Goal: Transaction & Acquisition: Purchase product/service

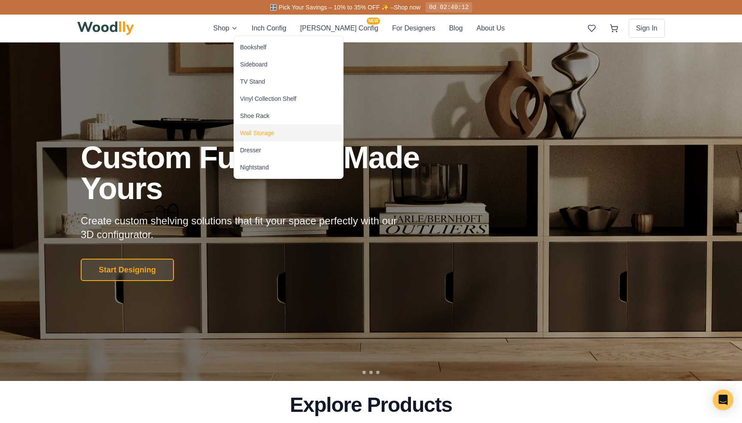
click at [255, 131] on div "Wall Storage" at bounding box center [257, 133] width 34 height 9
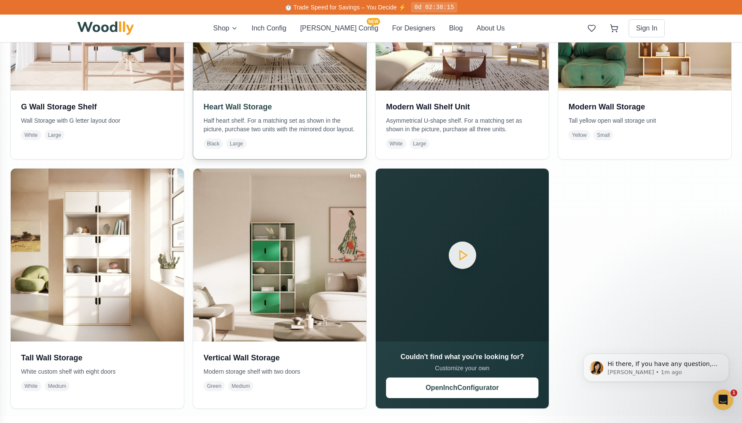
scroll to position [374, 0]
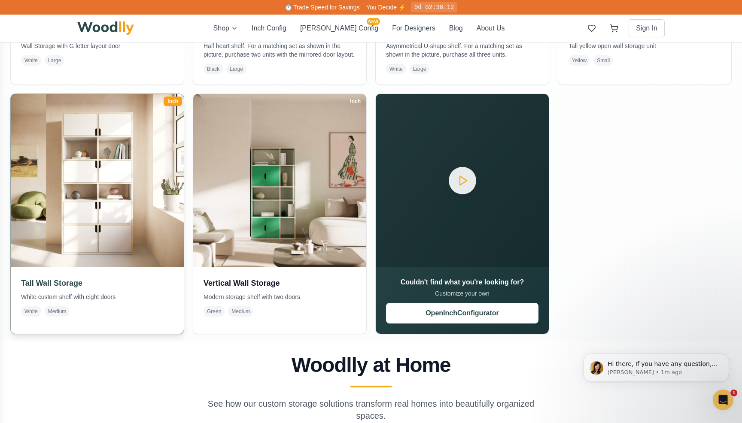
click at [151, 228] on img at bounding box center [97, 181] width 182 height 182
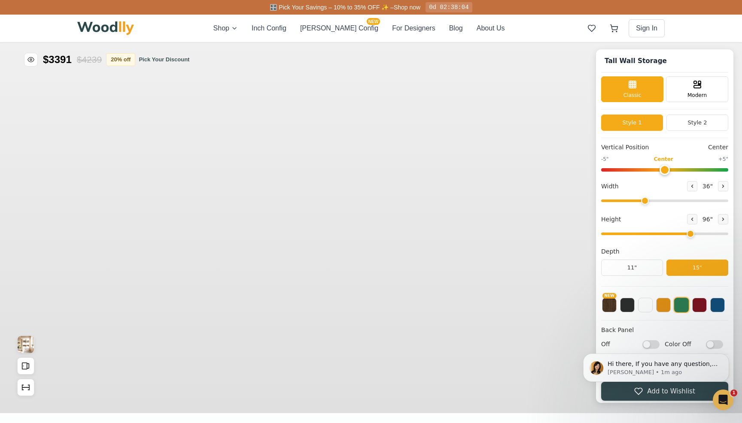
type input "36"
type input "6"
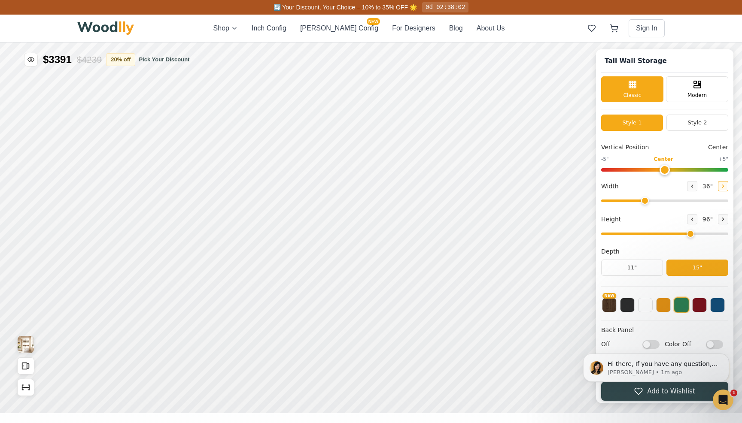
click at [721, 187] on icon at bounding box center [723, 186] width 5 height 5
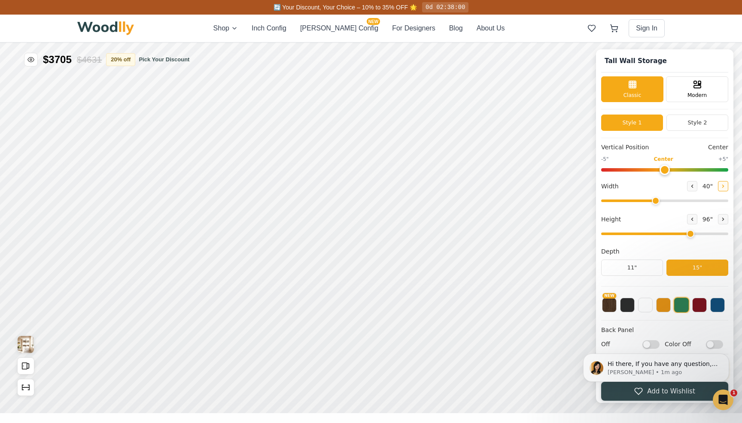
click at [721, 187] on icon at bounding box center [723, 186] width 5 height 5
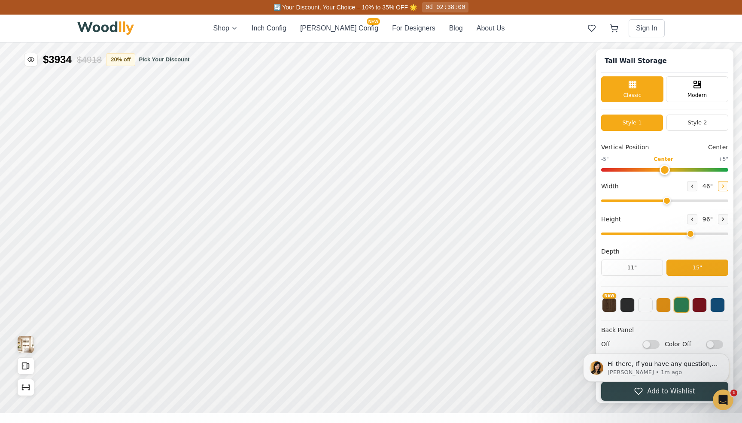
click at [721, 187] on icon at bounding box center [723, 186] width 5 height 5
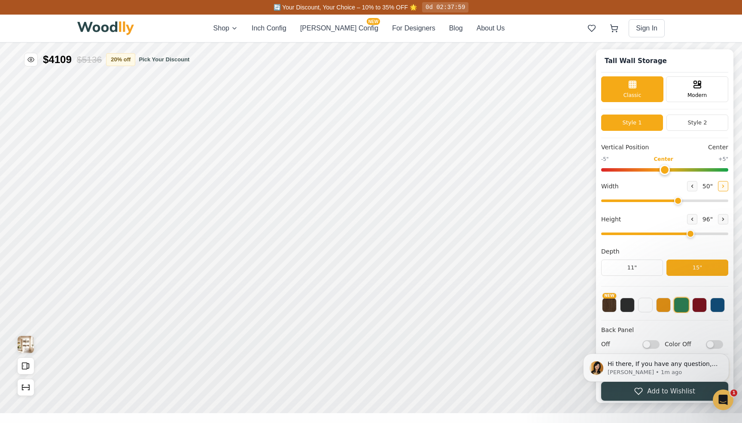
click at [721, 187] on icon at bounding box center [723, 186] width 5 height 5
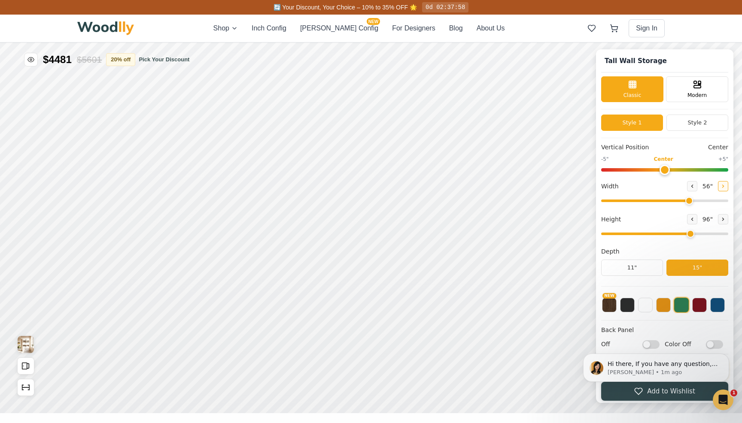
click at [721, 187] on icon at bounding box center [723, 186] width 5 height 5
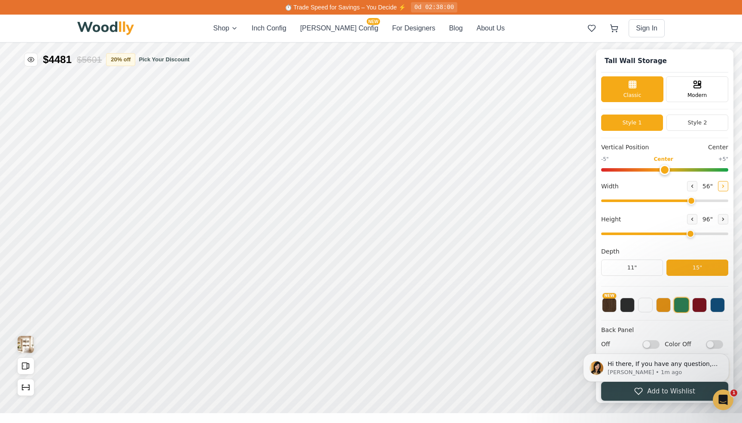
click at [721, 187] on icon at bounding box center [723, 186] width 5 height 5
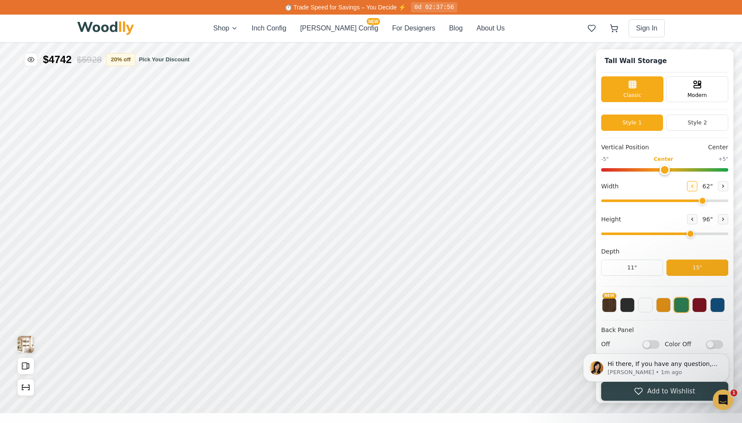
click at [692, 187] on button at bounding box center [692, 186] width 10 height 10
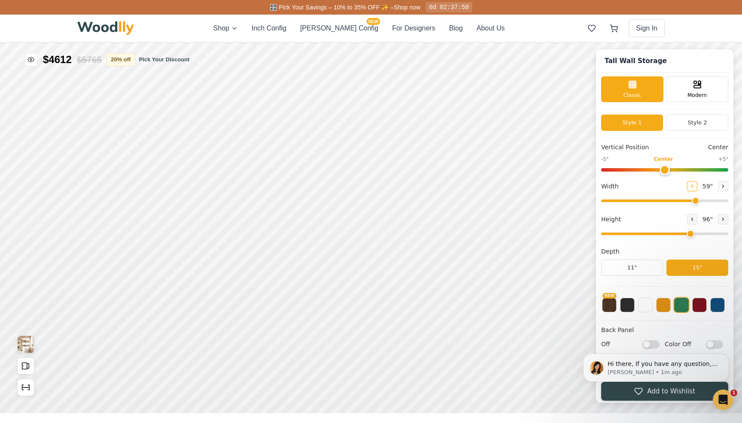
click at [692, 187] on button at bounding box center [692, 186] width 10 height 10
type input "56"
click at [690, 223] on button at bounding box center [692, 219] width 10 height 10
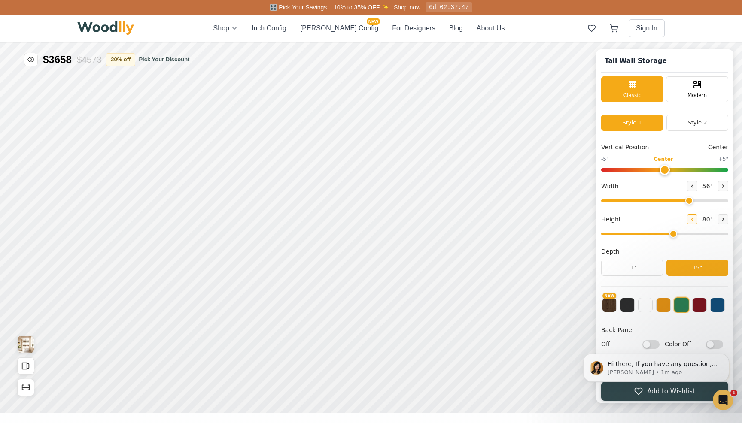
click at [690, 223] on button at bounding box center [692, 219] width 10 height 10
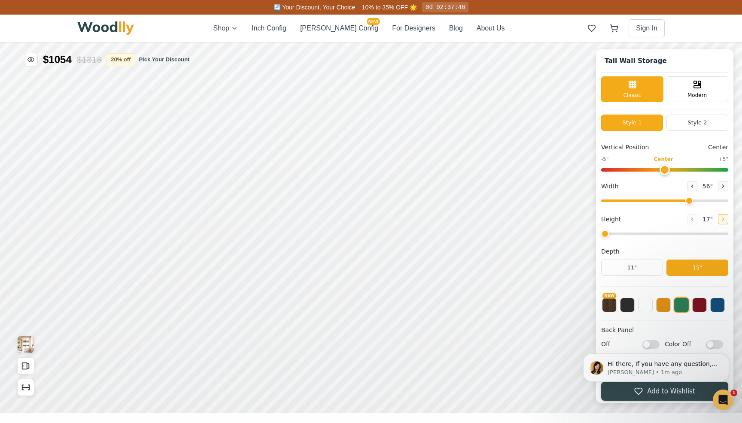
click at [721, 223] on button at bounding box center [723, 219] width 10 height 10
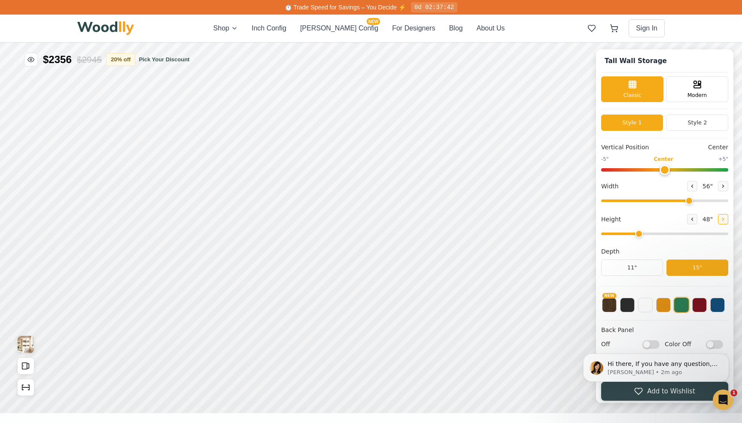
click at [721, 220] on icon at bounding box center [723, 219] width 5 height 5
type input "4"
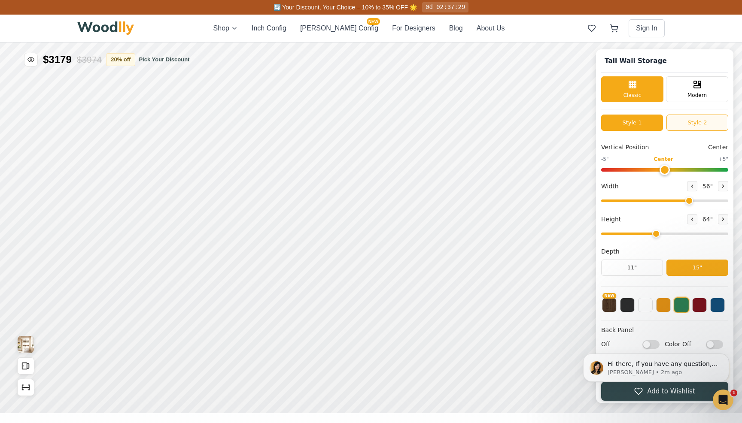
click at [690, 123] on button "Style 2" at bounding box center [698, 123] width 62 height 16
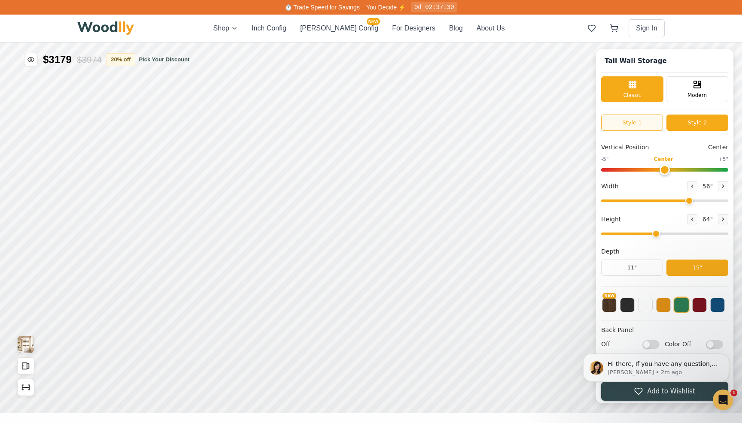
click at [640, 128] on button "Style 1" at bounding box center [632, 123] width 62 height 16
click at [683, 121] on button "Style 2" at bounding box center [698, 123] width 62 height 16
click at [684, 88] on div "Modern" at bounding box center [697, 89] width 62 height 26
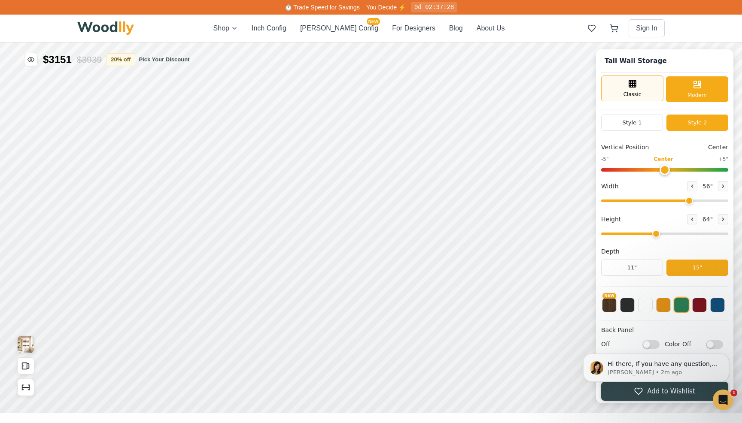
click at [635, 96] on span "Classic" at bounding box center [633, 95] width 18 height 8
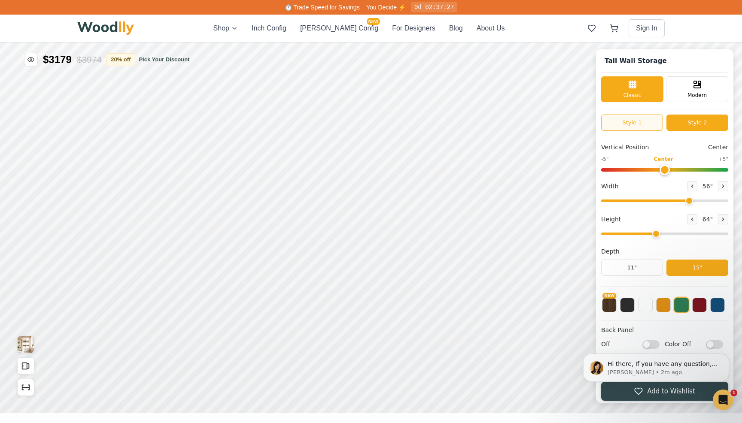
click at [641, 120] on button "Style 1" at bounding box center [632, 123] width 62 height 16
click at [667, 122] on button "Style 2" at bounding box center [698, 123] width 62 height 16
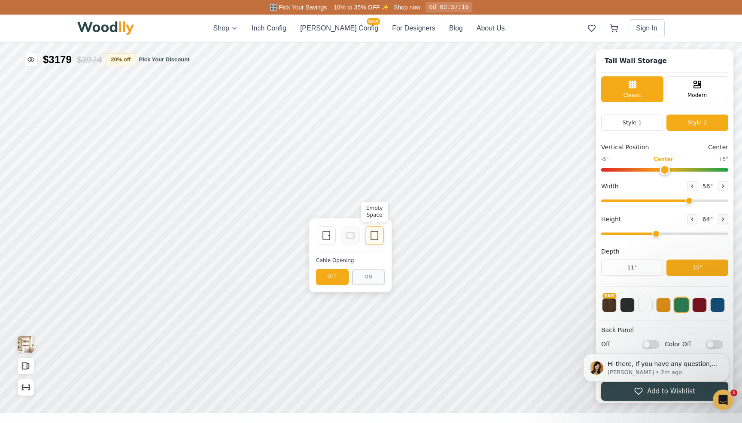
click at [375, 234] on icon at bounding box center [374, 236] width 10 height 10
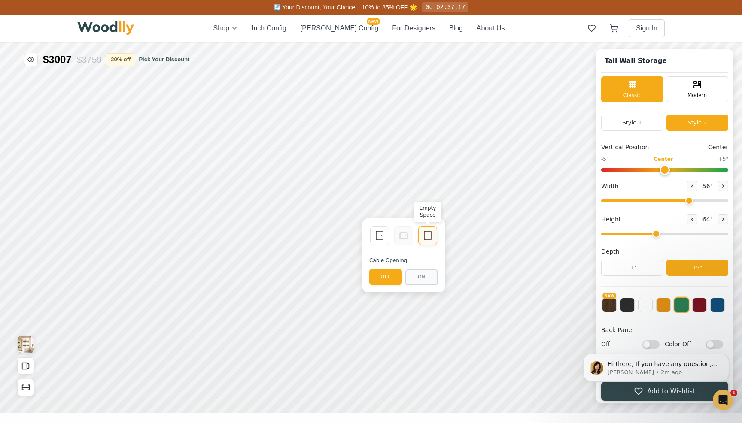
click at [426, 233] on icon at bounding box center [428, 236] width 10 height 10
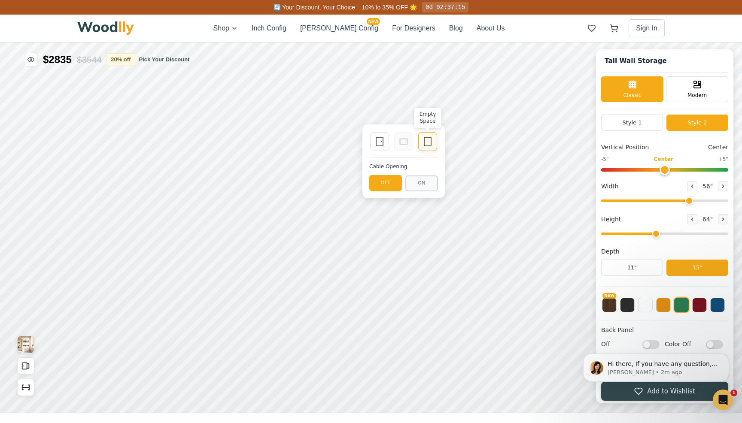
click at [431, 143] on icon at bounding box center [428, 142] width 10 height 10
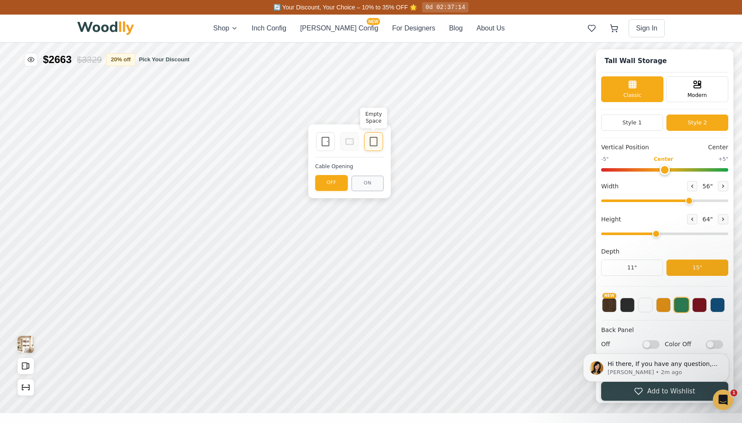
click at [376, 144] on icon at bounding box center [373, 142] width 10 height 10
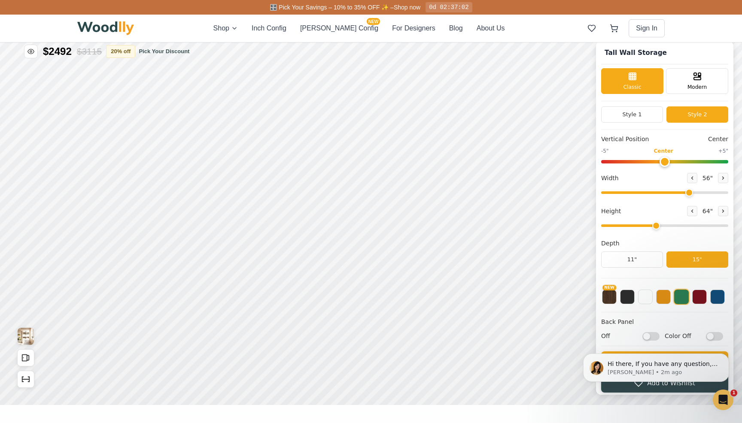
scroll to position [9, 0]
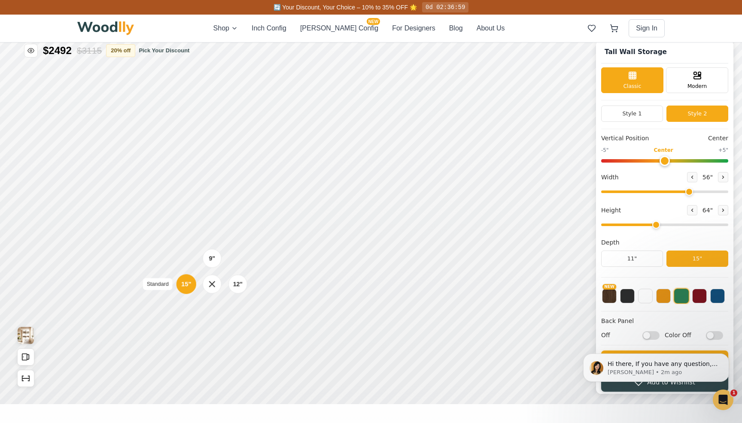
click at [189, 288] on div "15"" at bounding box center [186, 284] width 10 height 9
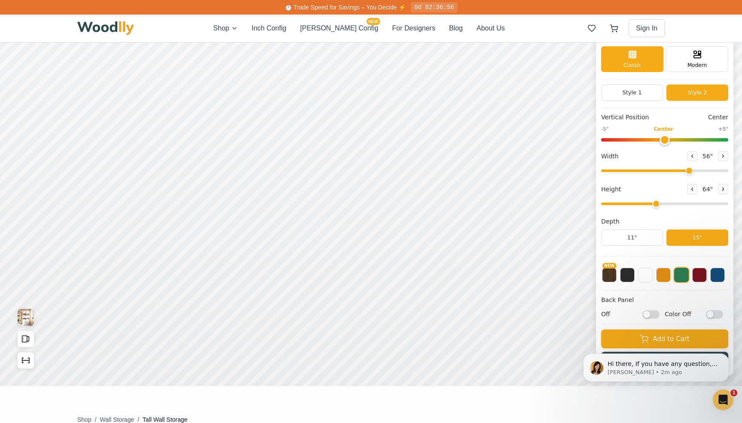
scroll to position [41, 0]
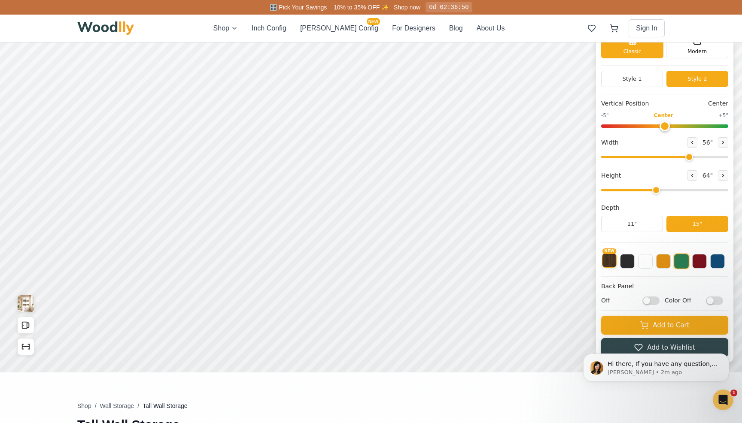
click at [607, 266] on button "NEW" at bounding box center [609, 260] width 15 height 15
click at [624, 264] on button at bounding box center [627, 260] width 15 height 15
click at [647, 262] on button at bounding box center [645, 260] width 15 height 15
click at [666, 262] on button at bounding box center [663, 260] width 15 height 15
click at [677, 262] on button at bounding box center [681, 260] width 15 height 15
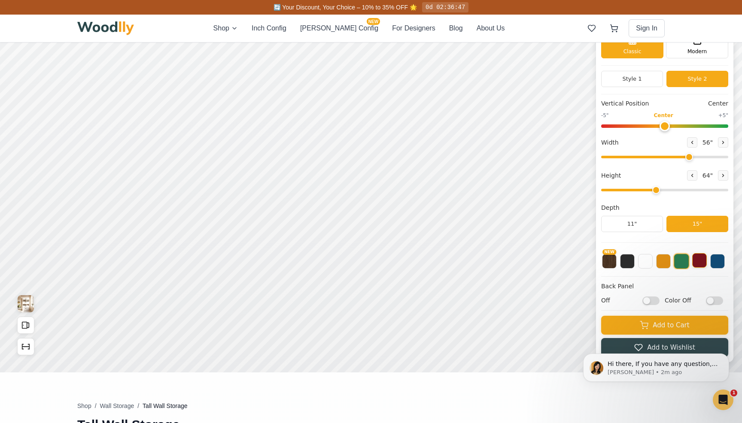
click at [698, 261] on button at bounding box center [699, 260] width 15 height 15
click at [718, 259] on button at bounding box center [717, 260] width 15 height 15
click at [606, 263] on button "NEW" at bounding box center [609, 260] width 15 height 15
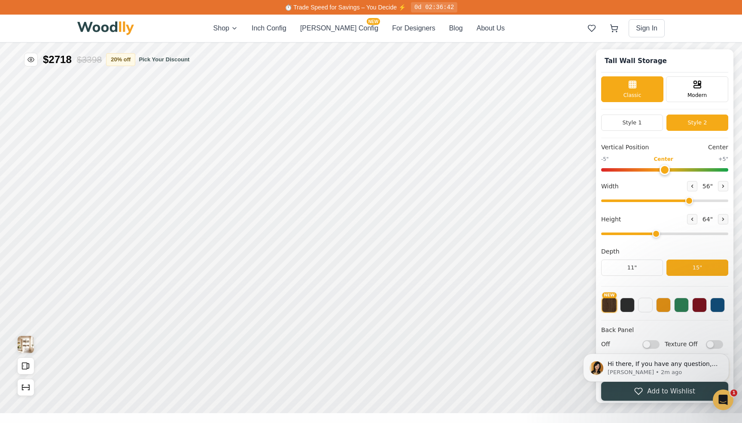
scroll to position [4, 0]
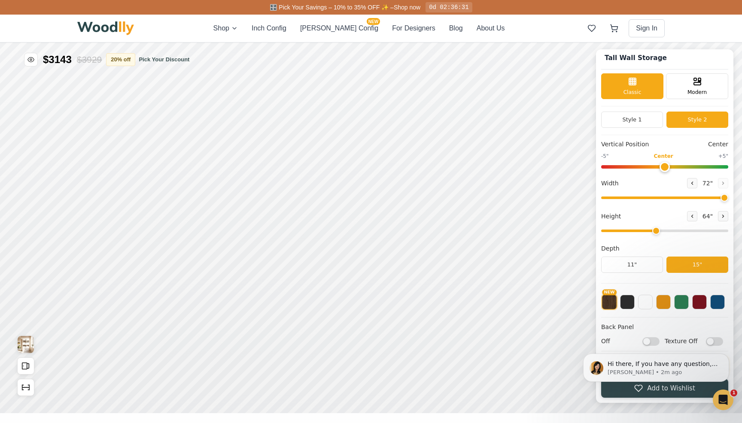
drag, startPoint x: 687, startPoint y: 196, endPoint x: 731, endPoint y: 198, distance: 44.3
type input "72"
click at [728, 198] on input "range" at bounding box center [664, 198] width 127 height 3
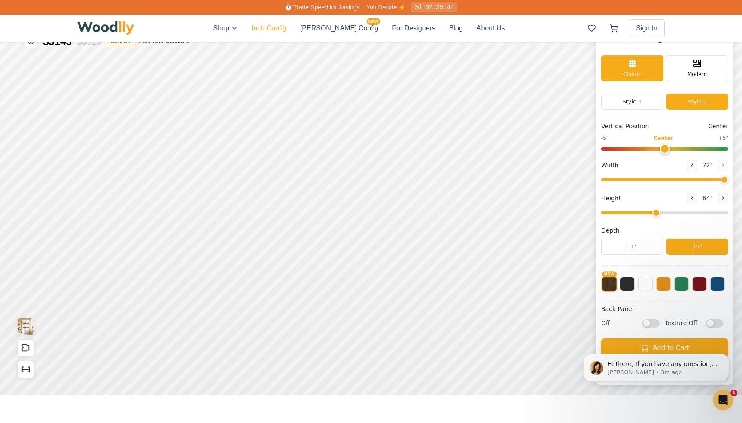
scroll to position [32, 0]
